Goal: Information Seeking & Learning: Learn about a topic

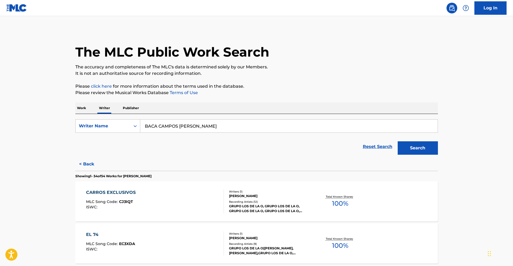
scroll to position [438, 0]
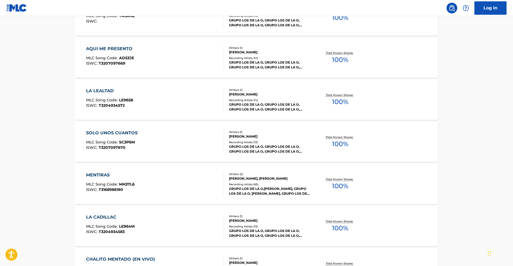
click at [116, 134] on div "SOLO UNOS CUANTOS" at bounding box center [113, 133] width 54 height 6
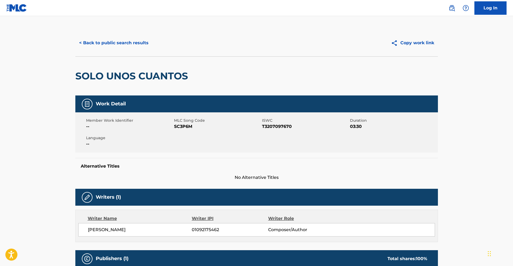
click at [119, 45] on button "< Back to public search results" at bounding box center [113, 42] width 77 height 13
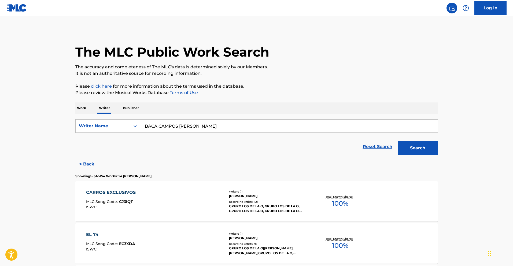
scroll to position [354, 0]
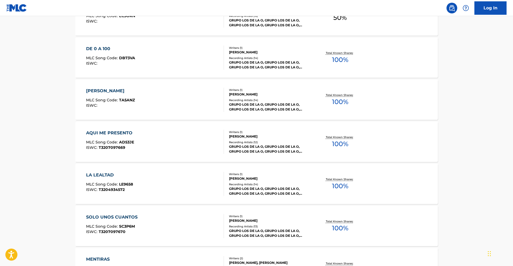
click at [124, 134] on div "AQUI ME PRESENTO" at bounding box center [110, 133] width 49 height 6
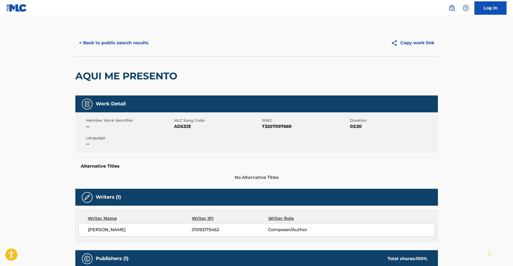
click at [138, 43] on button "< Back to public search results" at bounding box center [113, 42] width 77 height 13
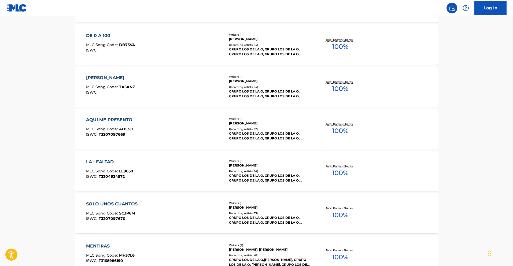
scroll to position [649, 0]
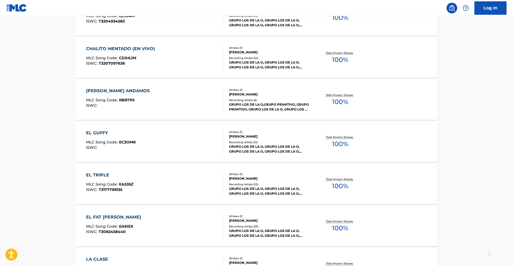
click at [103, 132] on div "EL GUFFY" at bounding box center [111, 133] width 50 height 6
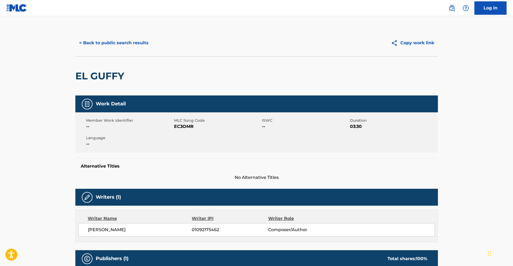
click at [120, 45] on button "< Back to public search results" at bounding box center [113, 42] width 77 height 13
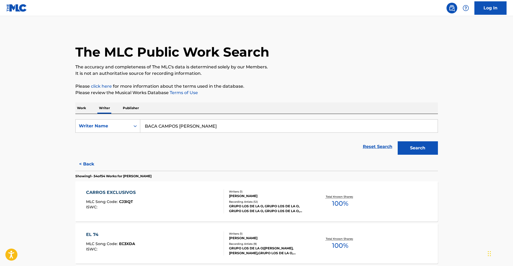
scroll to position [691, 0]
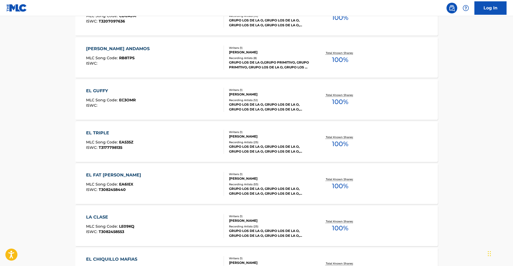
click at [184, 135] on div "EL TRIPLE MLC Song Code : EA535Z ISWC : T3177798135" at bounding box center [155, 142] width 138 height 24
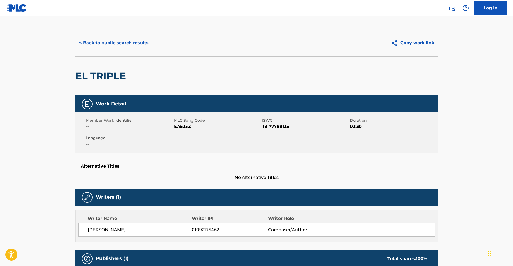
click at [126, 41] on button "< Back to public search results" at bounding box center [113, 42] width 77 height 13
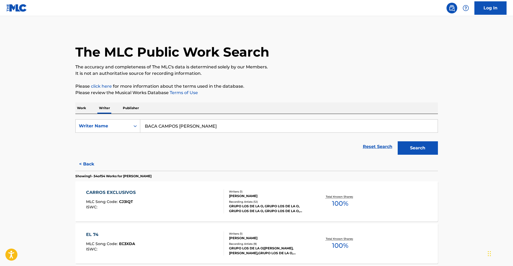
scroll to position [607, 0]
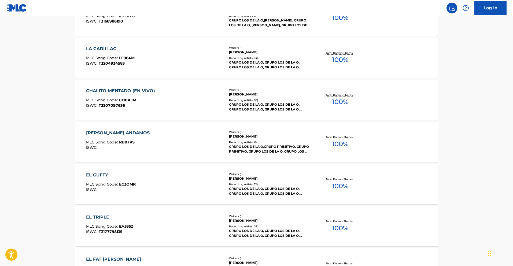
click at [125, 134] on div "[PERSON_NAME] ANDAMOS" at bounding box center [119, 133] width 66 height 6
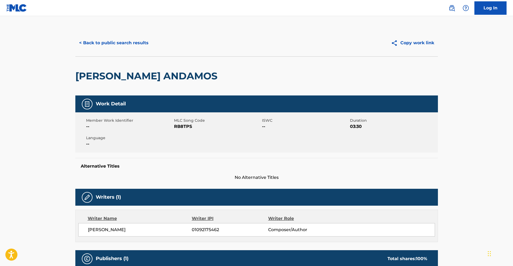
click at [129, 40] on button "< Back to public search results" at bounding box center [113, 42] width 77 height 13
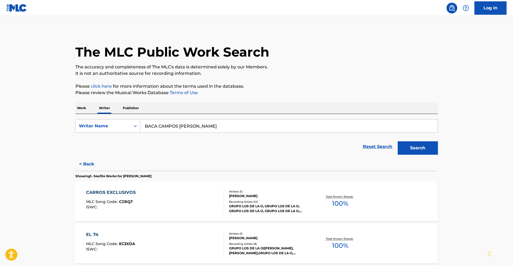
scroll to position [270, 0]
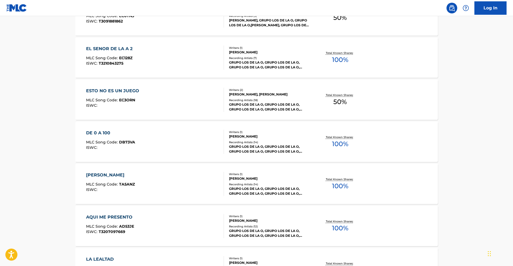
click at [140, 137] on div "DE 0 A 100 MLC Song Code : DB73VA ISWC :" at bounding box center [155, 142] width 138 height 24
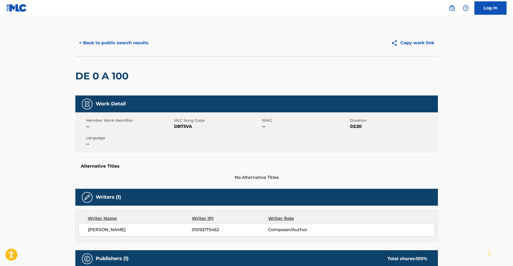
click at [118, 42] on button "< Back to public search results" at bounding box center [113, 42] width 77 height 13
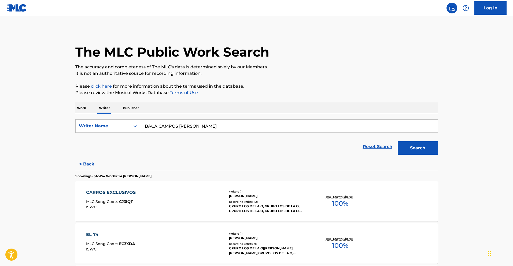
scroll to position [523, 0]
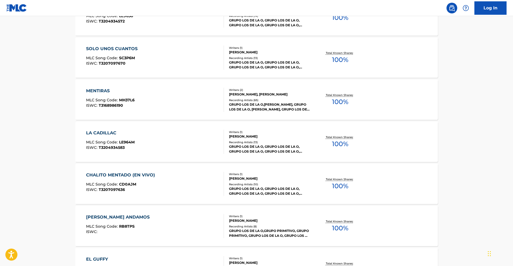
click at [115, 132] on div "LA CADILLAC" at bounding box center [110, 133] width 49 height 6
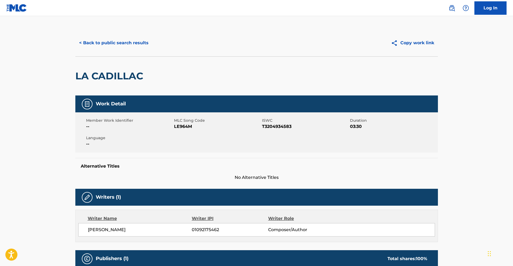
click at [136, 42] on button "< Back to public search results" at bounding box center [113, 42] width 77 height 13
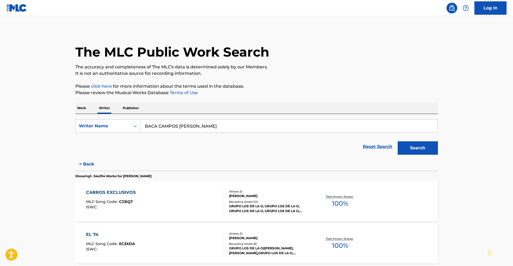
scroll to position [817, 0]
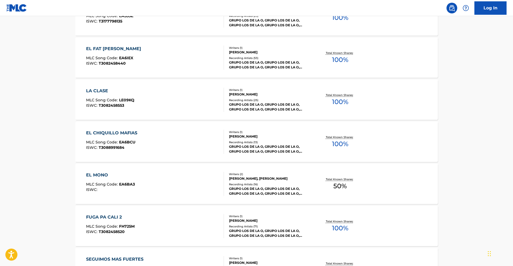
click at [121, 133] on div "EL CHIQUILLO MAFIAS" at bounding box center [113, 133] width 54 height 6
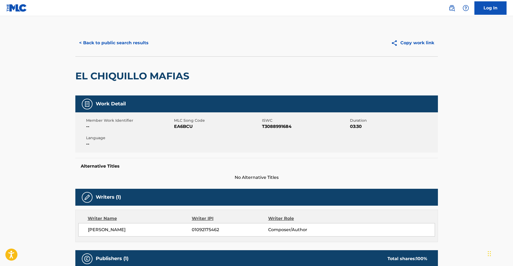
click at [108, 43] on button "< Back to public search results" at bounding box center [113, 42] width 77 height 13
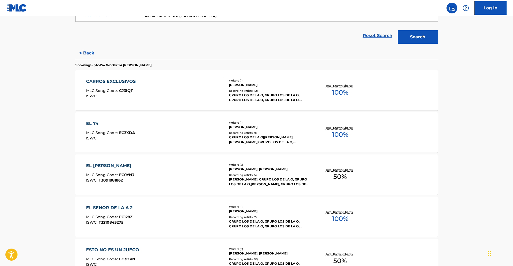
scroll to position [115, 0]
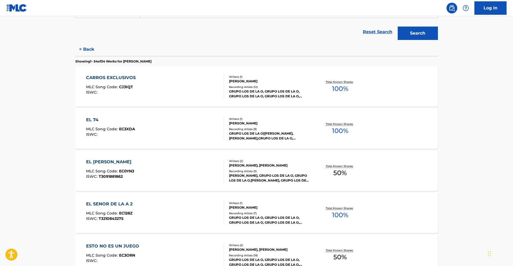
click at [92, 128] on span "MLC Song Code :" at bounding box center [102, 129] width 33 height 5
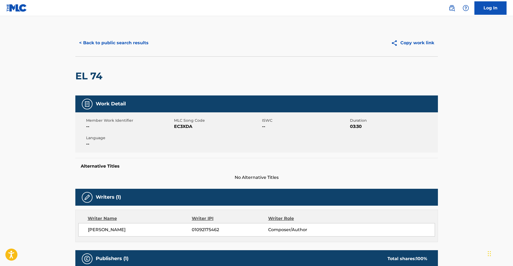
click at [98, 47] on button "< Back to public search results" at bounding box center [113, 42] width 77 height 13
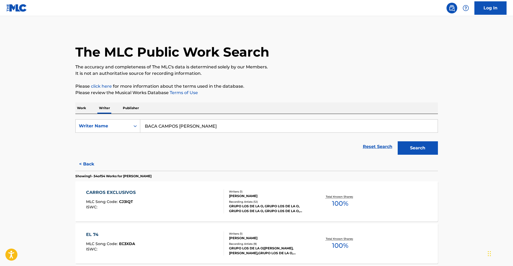
scroll to position [775, 0]
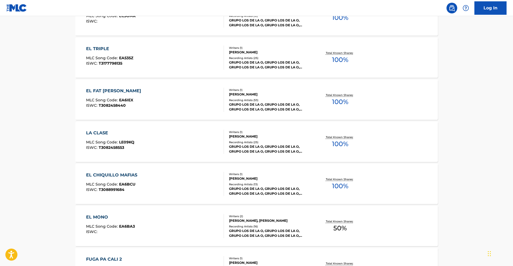
click at [98, 134] on div "LA CLASE" at bounding box center [110, 133] width 48 height 6
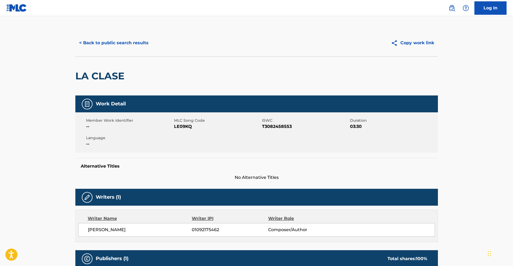
click at [138, 44] on button "< Back to public search results" at bounding box center [113, 42] width 77 height 13
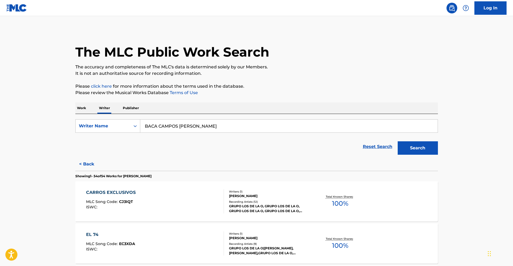
scroll to position [733, 0]
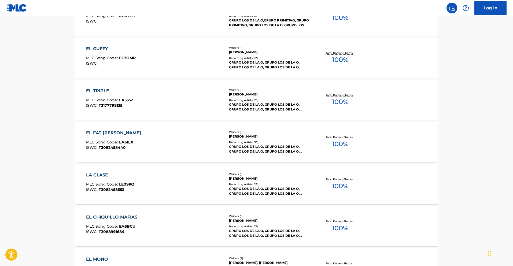
click at [111, 135] on div "EL FAT [PERSON_NAME]" at bounding box center [115, 133] width 58 height 6
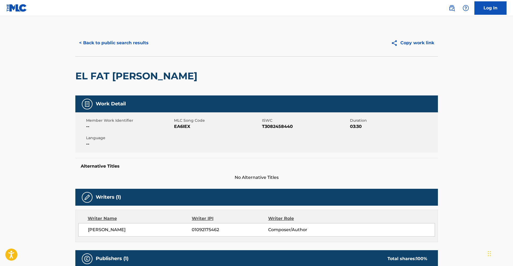
click at [132, 43] on button "< Back to public search results" at bounding box center [113, 42] width 77 height 13
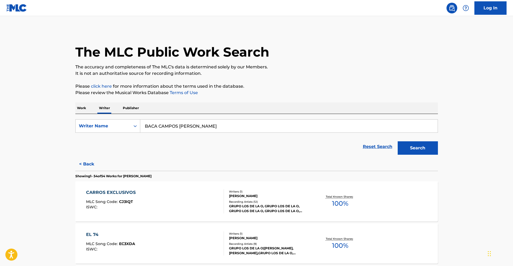
scroll to position [901, 0]
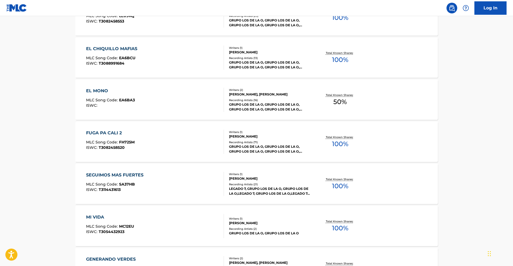
click at [119, 129] on div "FUGA PA CALI 2 MLC Song Code : FH725M ISWC : T3082458520 Writers ( 1 ) [PERSON_…" at bounding box center [256, 142] width 362 height 40
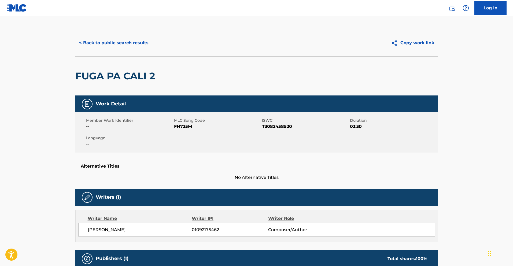
click at [107, 46] on button "< Back to public search results" at bounding box center [113, 42] width 77 height 13
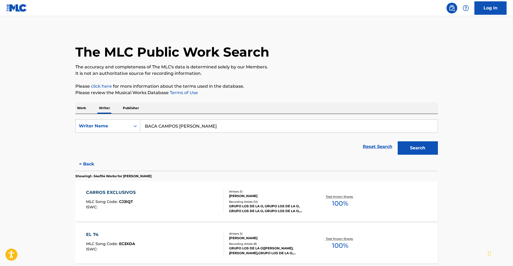
scroll to position [943, 0]
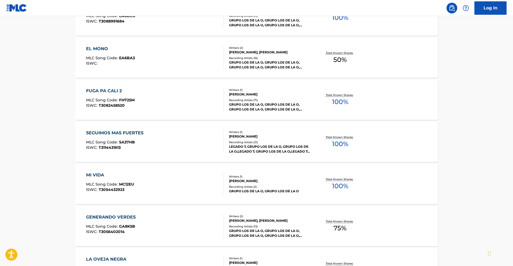
click at [120, 134] on div "SEGUIMOS MAS FUERTES" at bounding box center [116, 133] width 60 height 6
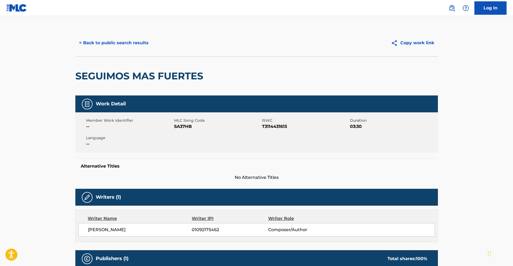
click at [123, 45] on button "< Back to public search results" at bounding box center [113, 42] width 77 height 13
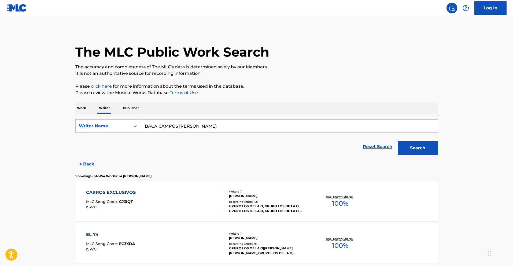
scroll to position [1070, 0]
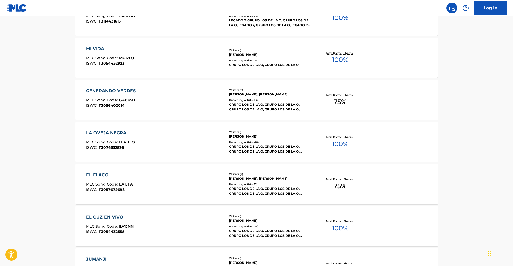
click at [115, 129] on div "LA OVEJA NEGRA MLC Song Code : LE4BEO ISWC : T3076532526 Writers ( 1 ) [PERSON_…" at bounding box center [256, 142] width 362 height 40
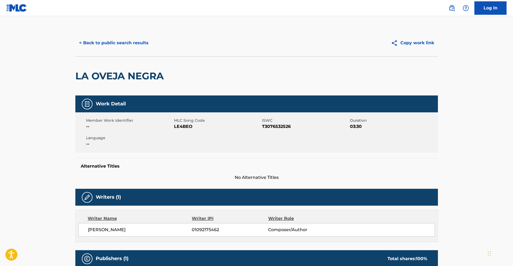
click at [116, 46] on button "< Back to public search results" at bounding box center [113, 42] width 77 height 13
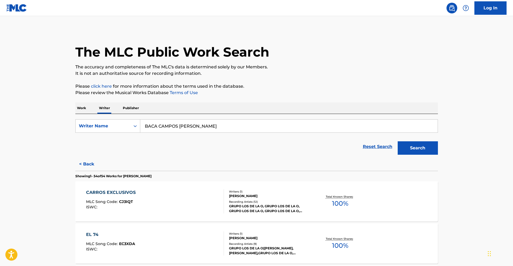
scroll to position [1617, 0]
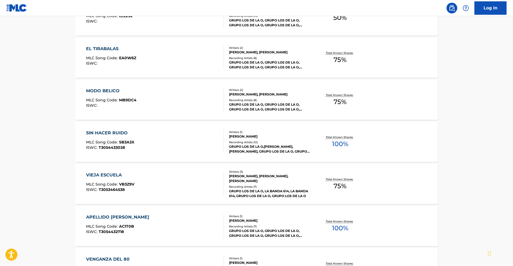
click at [110, 134] on div "SIN HACER RUIDO" at bounding box center [110, 133] width 48 height 6
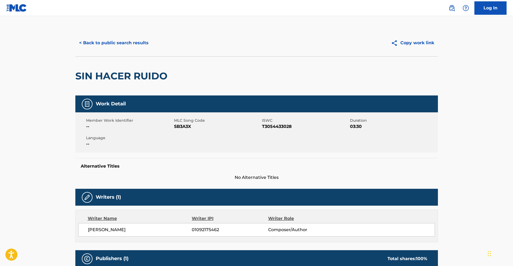
drag, startPoint x: 106, startPoint y: 43, endPoint x: 101, endPoint y: 50, distance: 8.2
click at [104, 46] on button "< Back to public search results" at bounding box center [113, 42] width 77 height 13
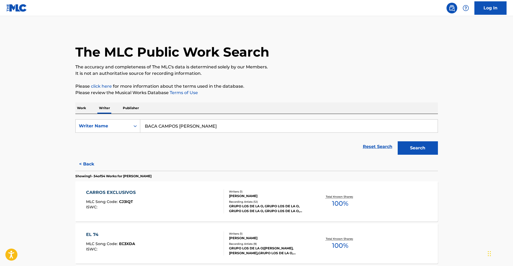
scroll to position [1238, 0]
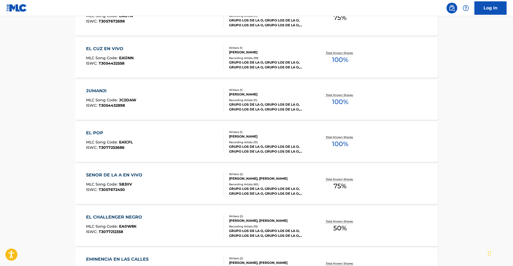
click at [95, 135] on div "EL POP" at bounding box center [109, 133] width 47 height 6
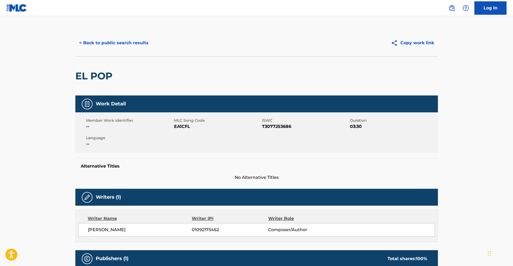
click at [125, 45] on button "< Back to public search results" at bounding box center [113, 42] width 77 height 13
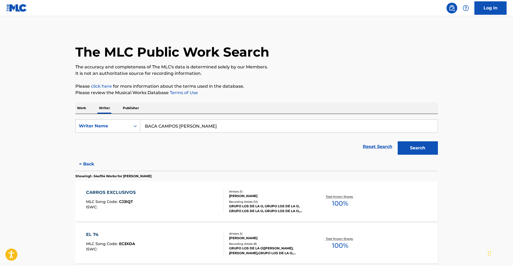
scroll to position [1701, 0]
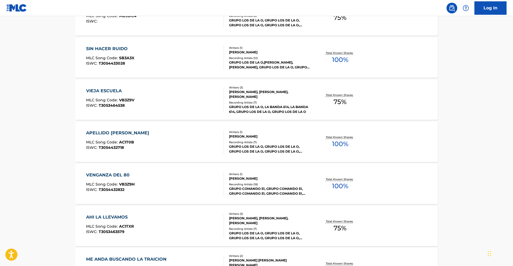
click at [118, 133] on div "APELLIDO [PERSON_NAME]" at bounding box center [119, 133] width 66 height 6
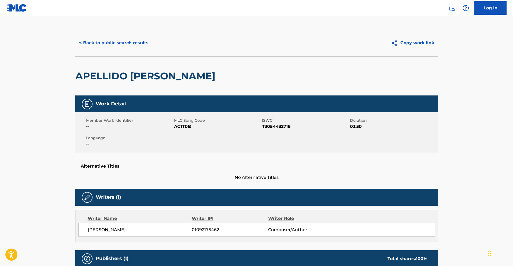
click at [130, 42] on button "< Back to public search results" at bounding box center [113, 42] width 77 height 13
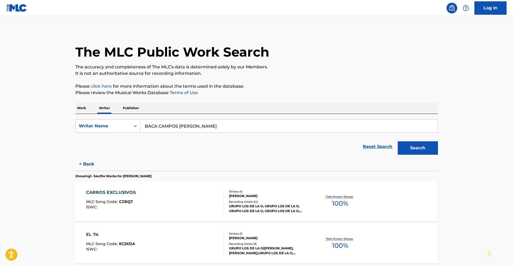
scroll to position [1154, 0]
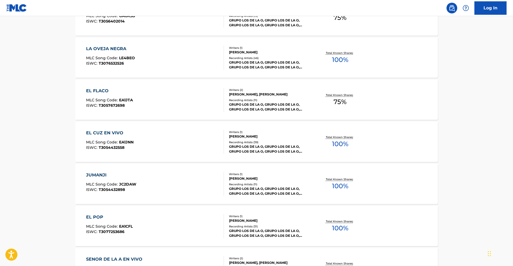
click at [124, 135] on div "EL CUZ EN VIVO" at bounding box center [109, 133] width 47 height 6
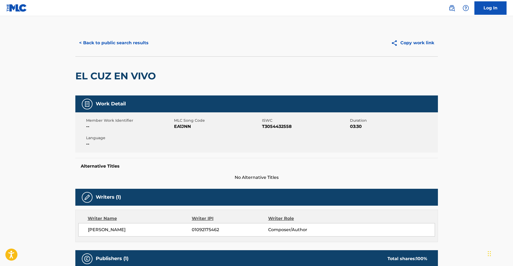
drag, startPoint x: 135, startPoint y: 41, endPoint x: 152, endPoint y: 40, distance: 17.5
click at [145, 40] on button "< Back to public search results" at bounding box center [113, 42] width 77 height 13
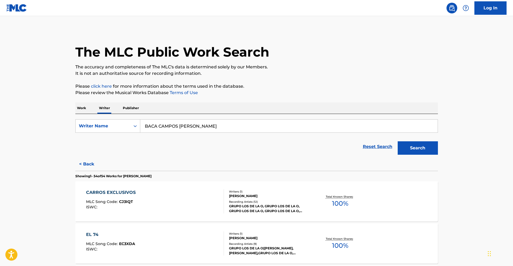
scroll to position [1743, 0]
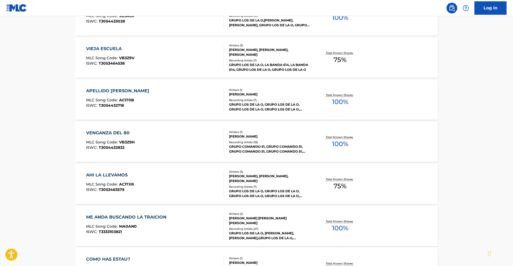
click at [120, 134] on div "VENGANZA DEL 80" at bounding box center [110, 133] width 49 height 6
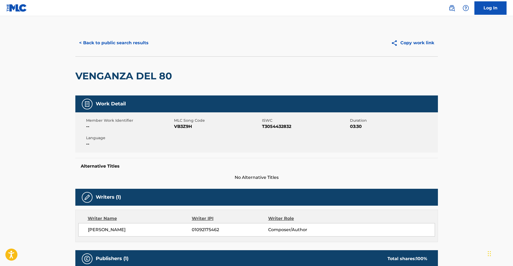
drag, startPoint x: 135, startPoint y: 42, endPoint x: 142, endPoint y: 40, distance: 7.3
click at [138, 41] on button "< Back to public search results" at bounding box center [113, 42] width 77 height 13
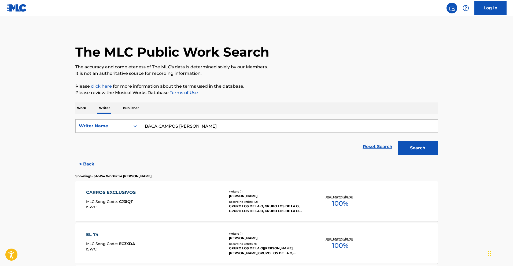
scroll to position [986, 0]
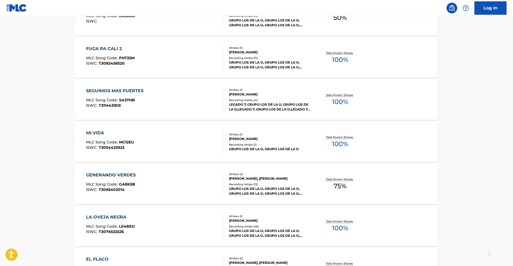
click at [101, 132] on div "MI VIDA" at bounding box center [110, 133] width 48 height 6
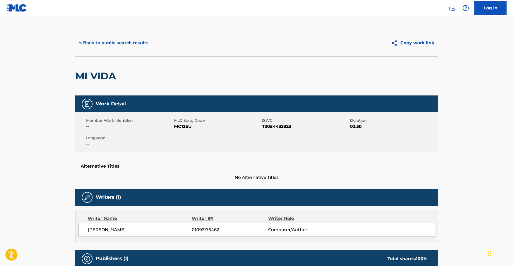
click at [104, 39] on button "< Back to public search results" at bounding box center [113, 42] width 77 height 13
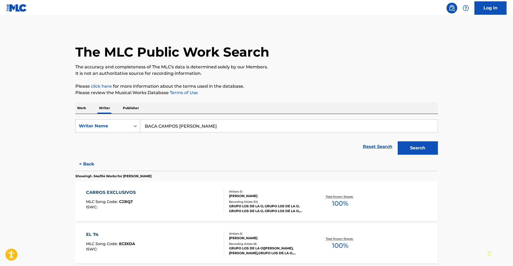
scroll to position [1449, 0]
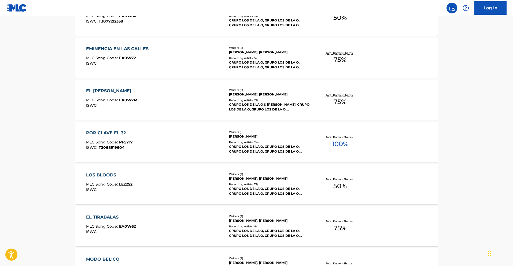
click at [118, 132] on div "POR CLAVE EL 32" at bounding box center [109, 133] width 47 height 6
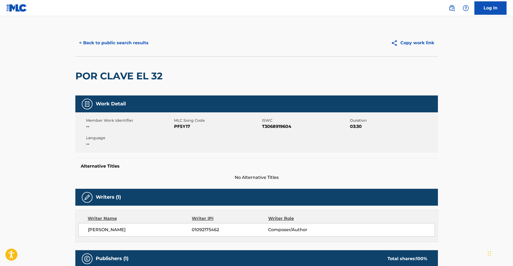
click at [138, 43] on button "< Back to public search results" at bounding box center [113, 42] width 77 height 13
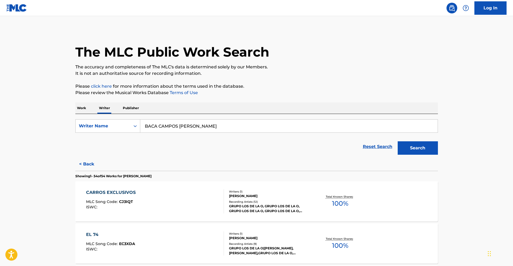
scroll to position [1196, 0]
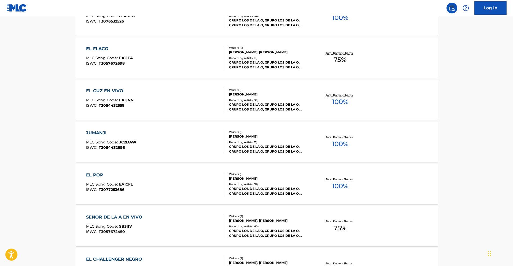
click at [102, 133] on div "JUMANJI" at bounding box center [111, 133] width 50 height 6
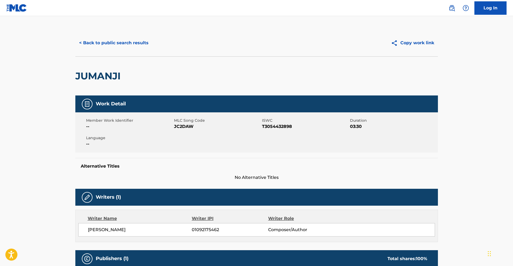
click at [133, 45] on button "< Back to public search results" at bounding box center [113, 42] width 77 height 13
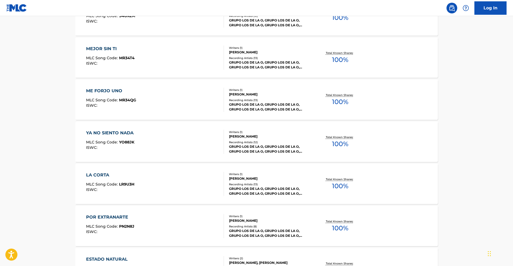
scroll to position [60, 0]
